Goal: Check status: Check status

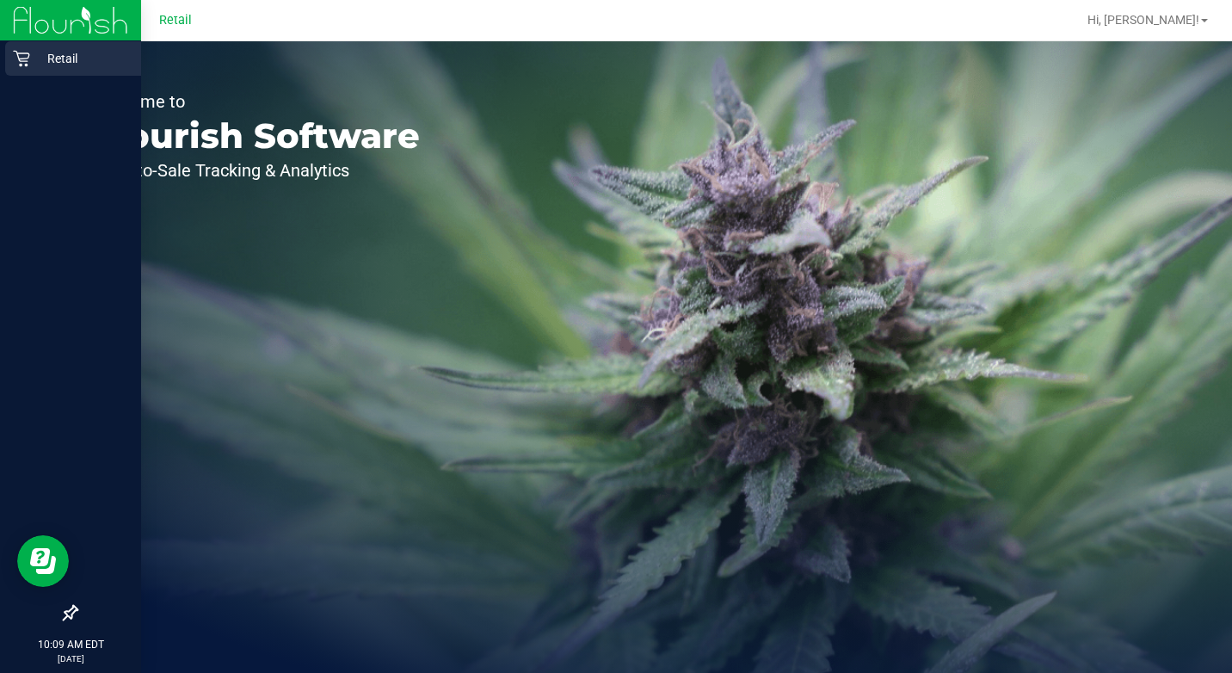
click at [35, 54] on p "Retail" at bounding box center [81, 58] width 103 height 21
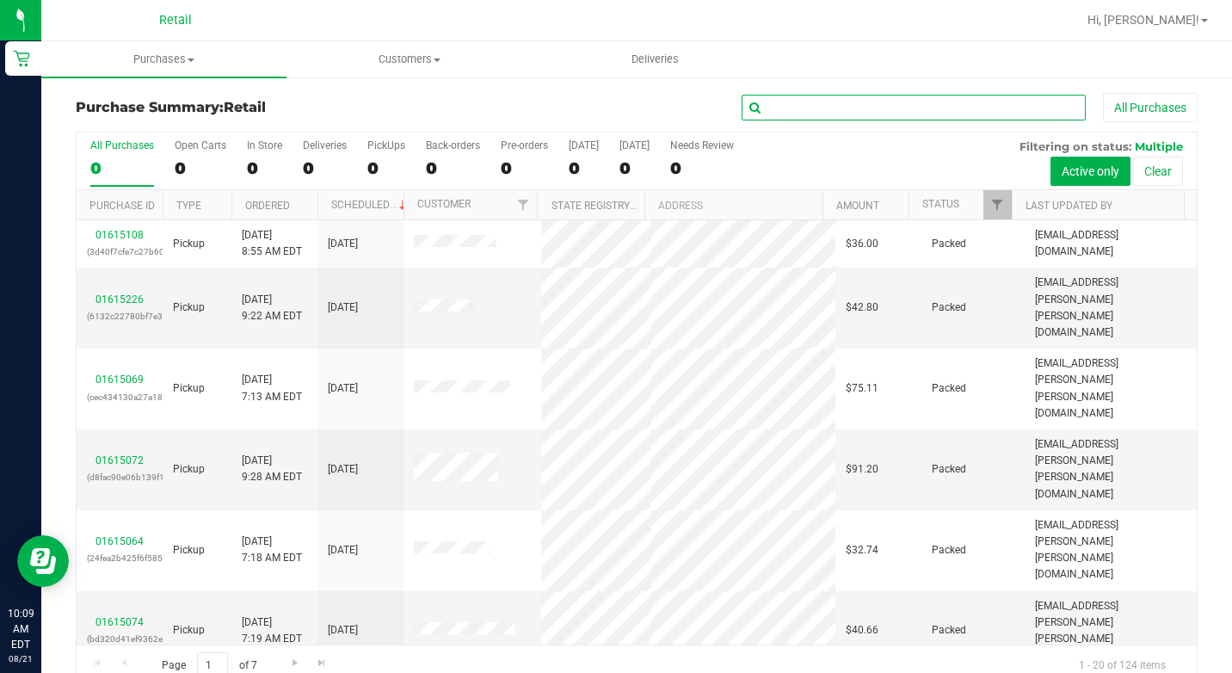
click at [806, 108] on input "text" at bounding box center [914, 108] width 344 height 26
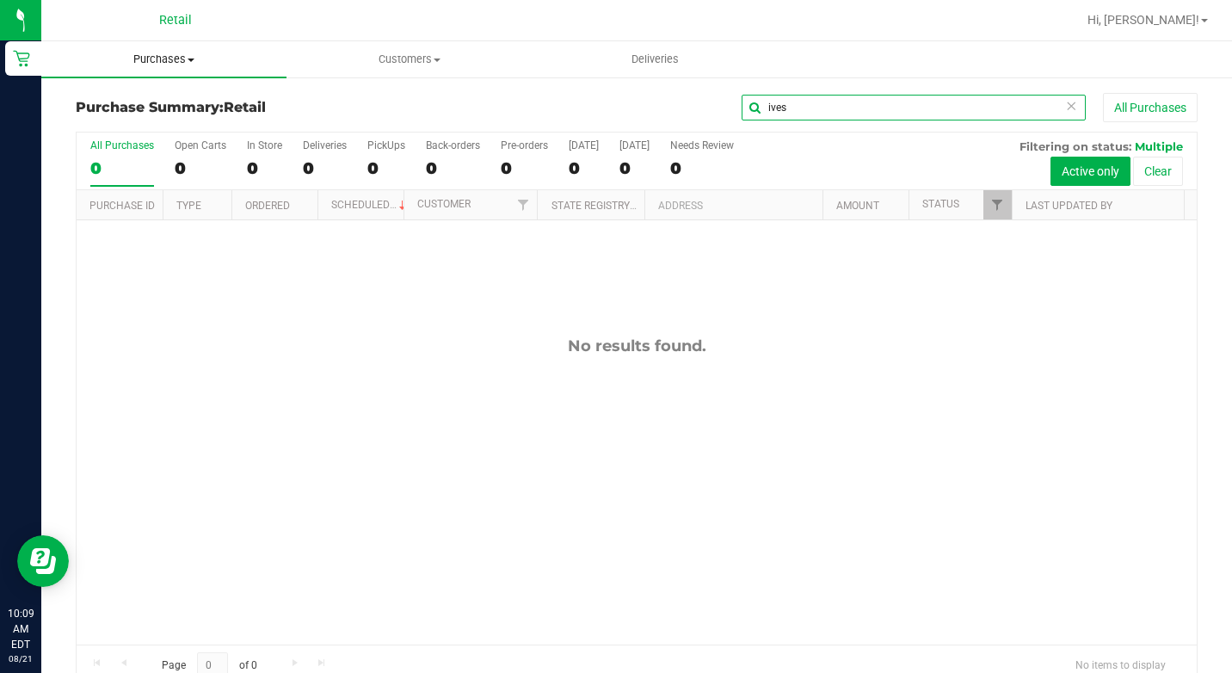
type input "ives"
click at [169, 58] on span "Purchases" at bounding box center [163, 59] width 245 height 15
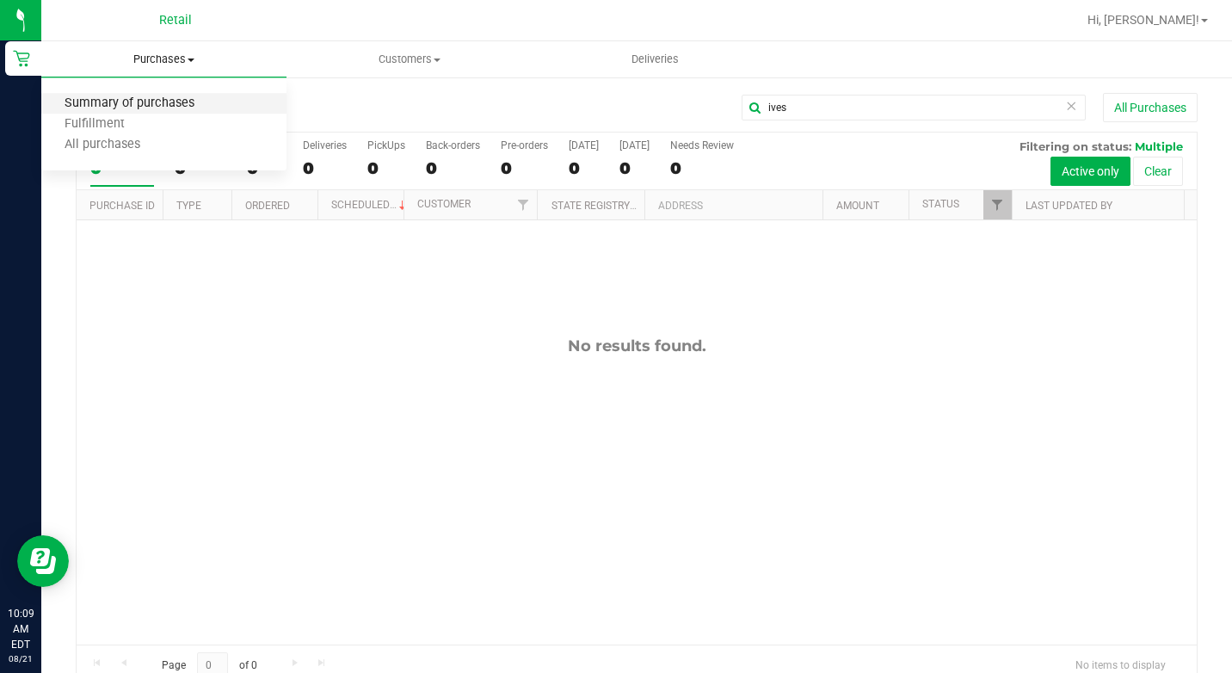
click at [150, 102] on span "Summary of purchases" at bounding box center [129, 103] width 176 height 15
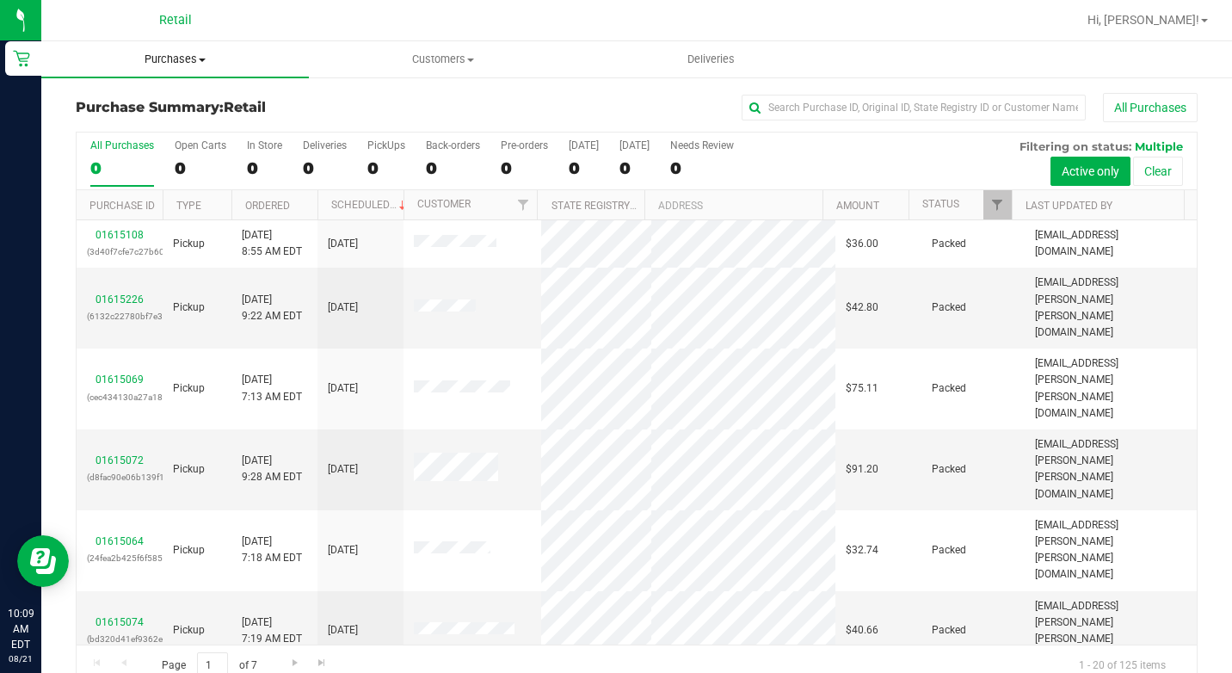
click at [219, 64] on span "Purchases" at bounding box center [175, 59] width 268 height 15
click at [203, 144] on li "All purchases" at bounding box center [175, 145] width 268 height 21
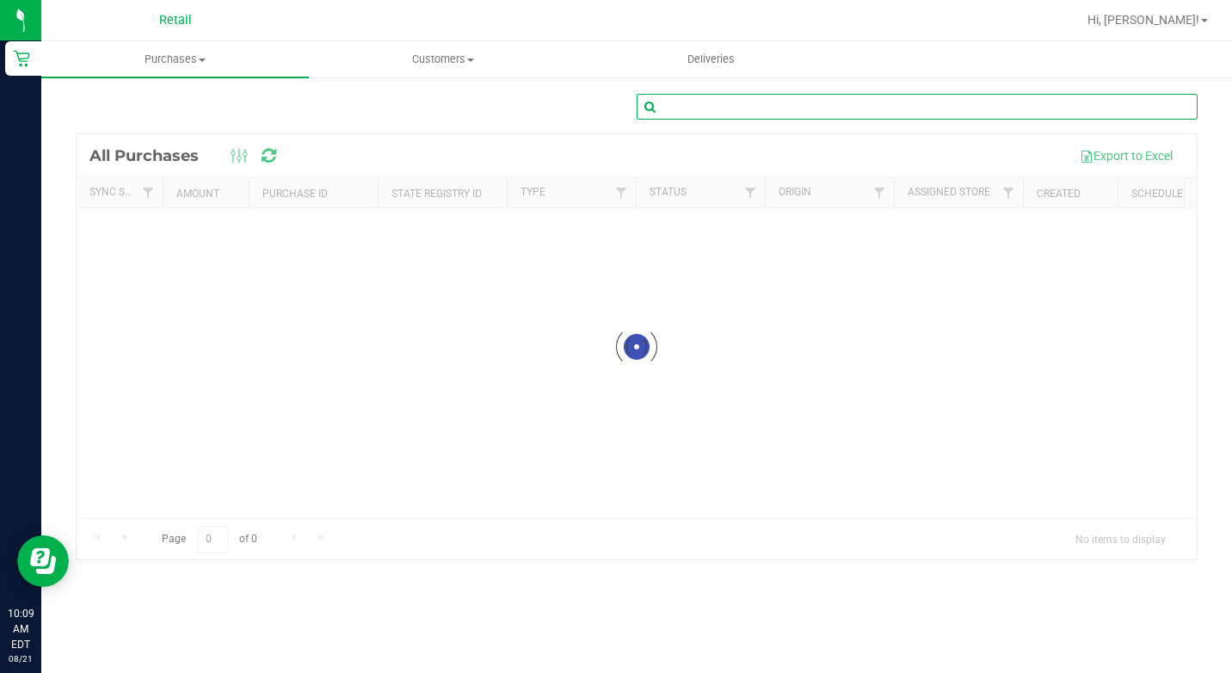
click at [748, 108] on input "text" at bounding box center [917, 107] width 561 height 26
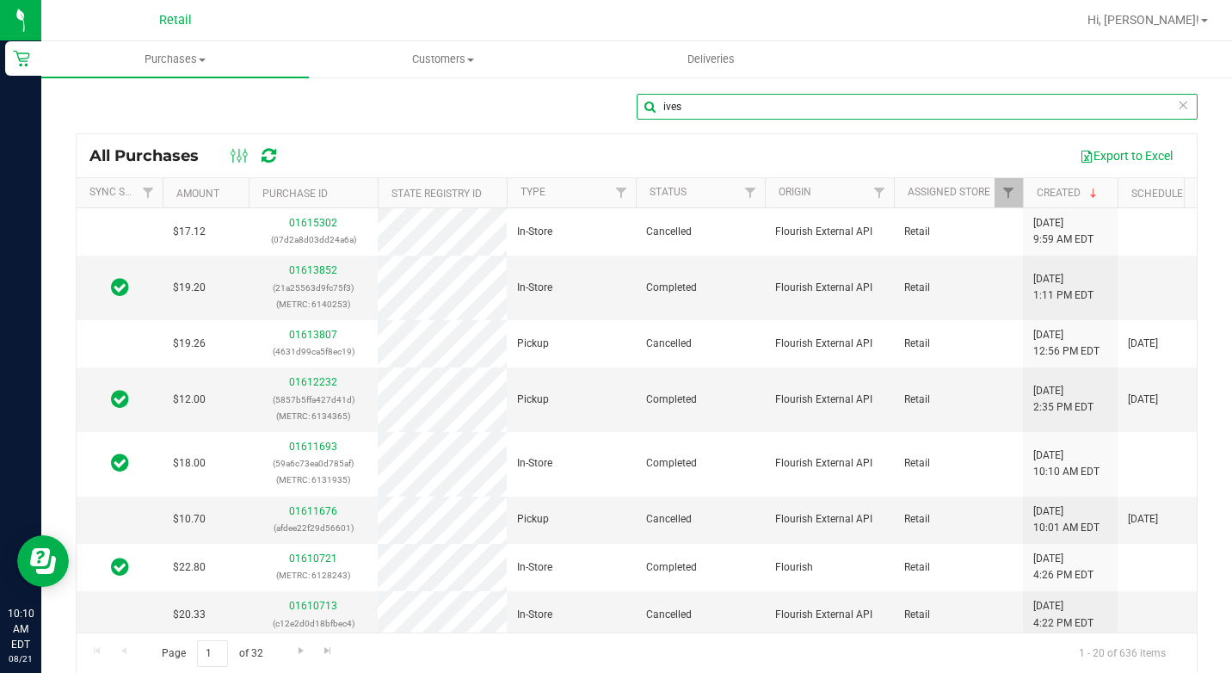
type input "ives"
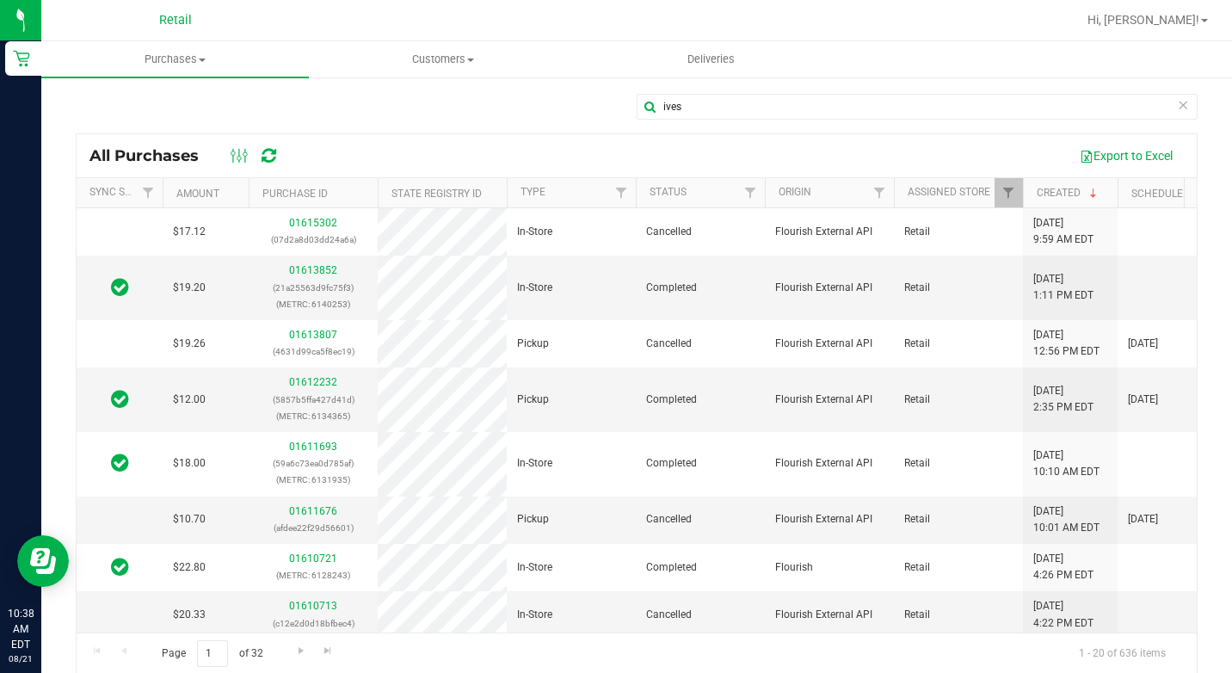
click at [457, 123] on div "ives" at bounding box center [637, 114] width 1122 height 40
